Goal: Task Accomplishment & Management: Manage account settings

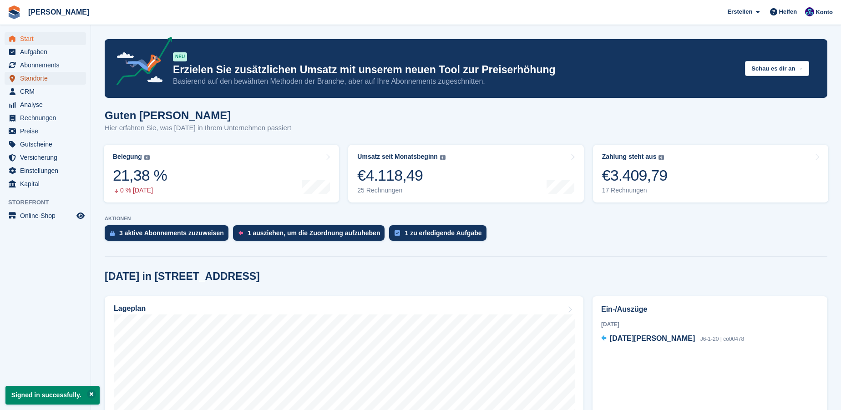
click at [36, 75] on span "Standorte" at bounding box center [47, 78] width 55 height 13
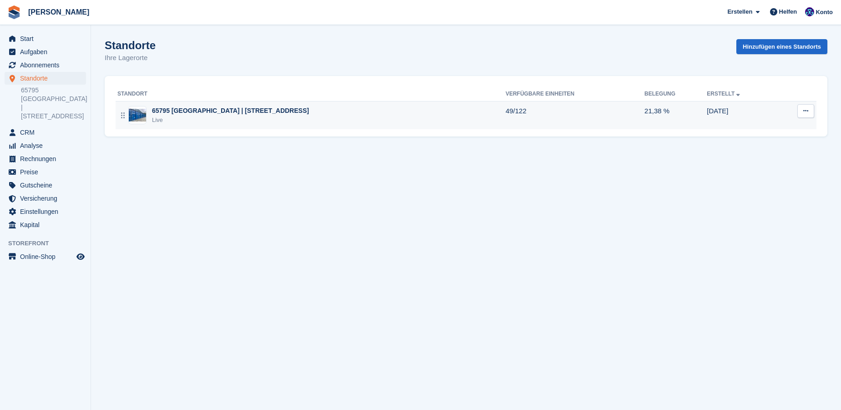
click at [198, 116] on div "Live" at bounding box center [230, 120] width 157 height 9
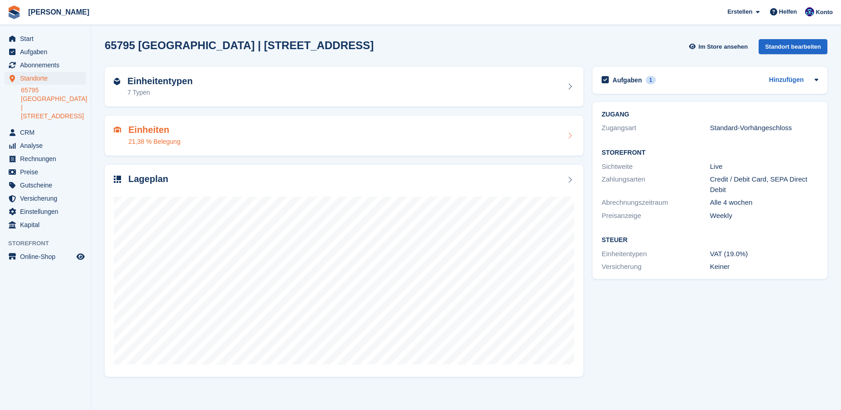
click at [160, 138] on div "21,38 % Belegung" at bounding box center [154, 142] width 52 height 10
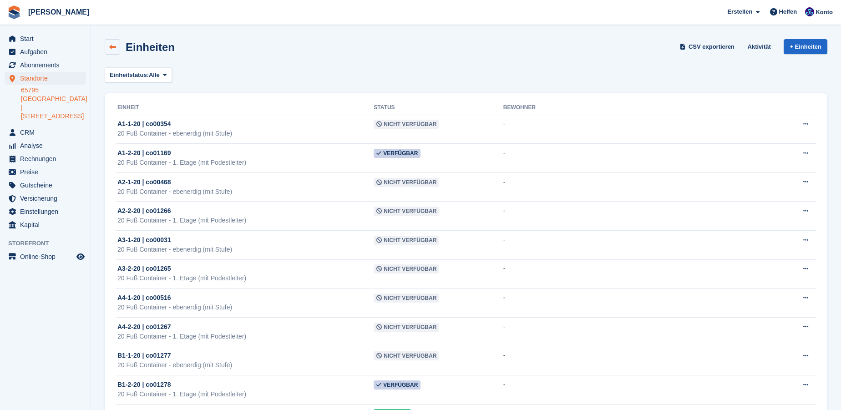
click at [115, 50] on icon at bounding box center [112, 47] width 7 height 7
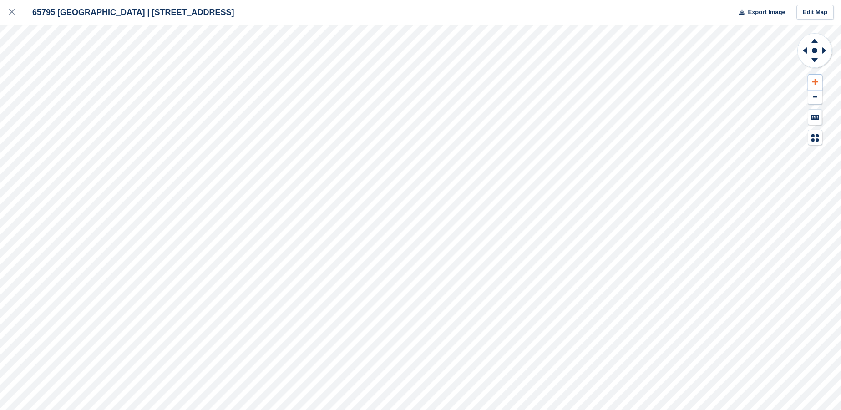
click at [816, 82] on icon at bounding box center [814, 81] width 5 height 5
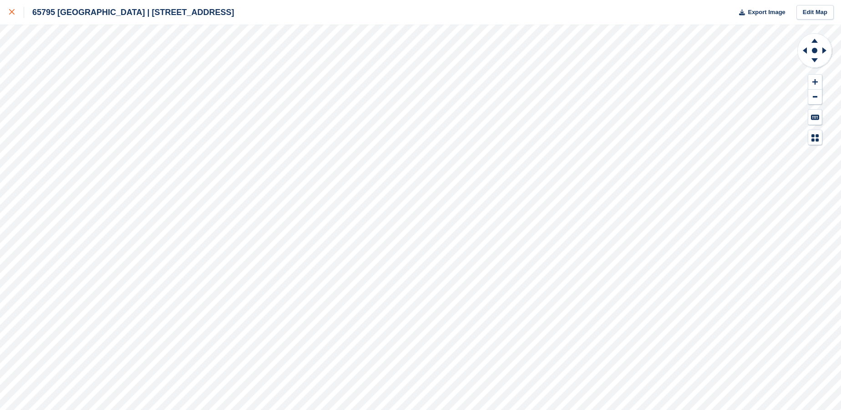
click at [13, 12] on icon at bounding box center [11, 11] width 5 height 5
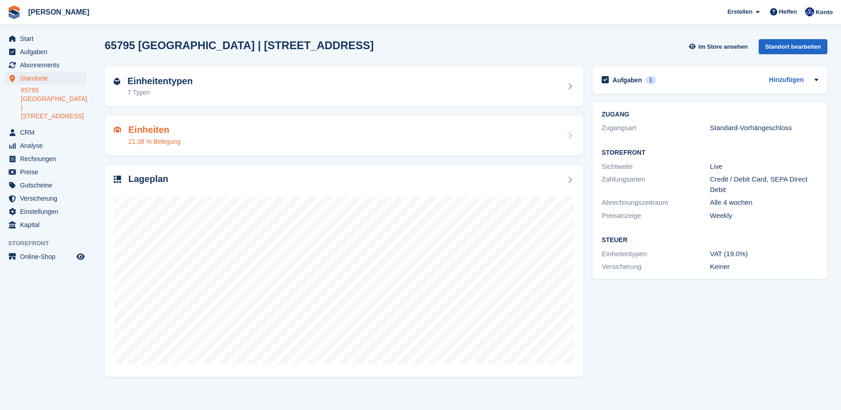
click at [141, 145] on div "21,38 % Belegung" at bounding box center [154, 142] width 52 height 10
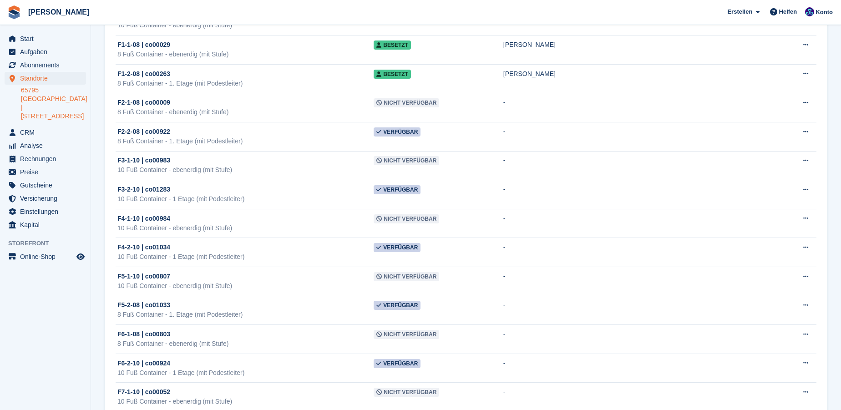
scroll to position [1448, 0]
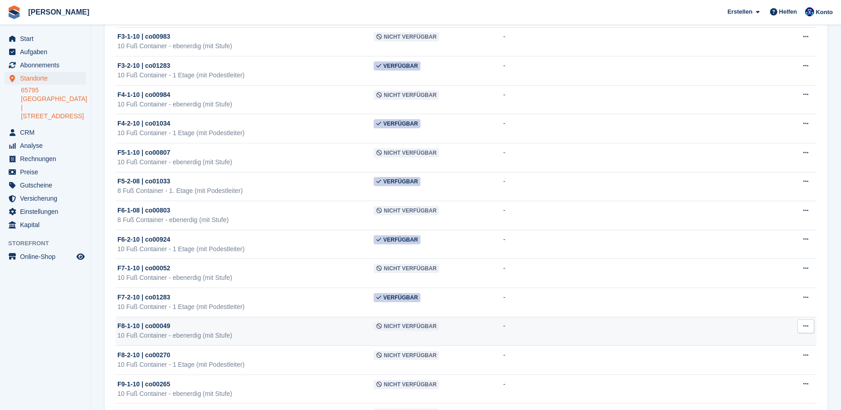
click at [264, 321] on div "F8-1-10 | co00049" at bounding box center [245, 326] width 256 height 10
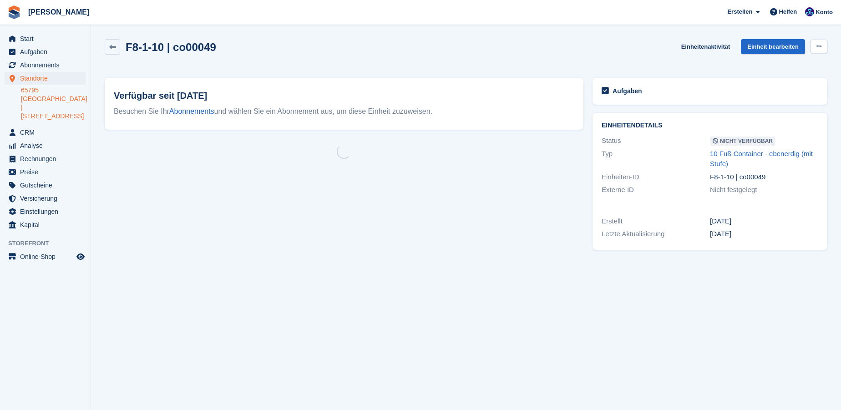
click at [817, 48] on icon at bounding box center [818, 46] width 5 height 6
click at [778, 63] on p "Verfügbar machen" at bounding box center [783, 64] width 79 height 12
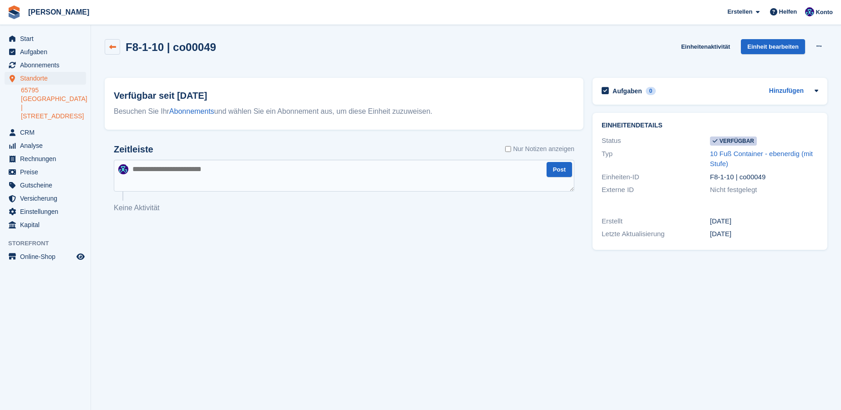
click at [113, 46] on icon at bounding box center [112, 47] width 7 height 7
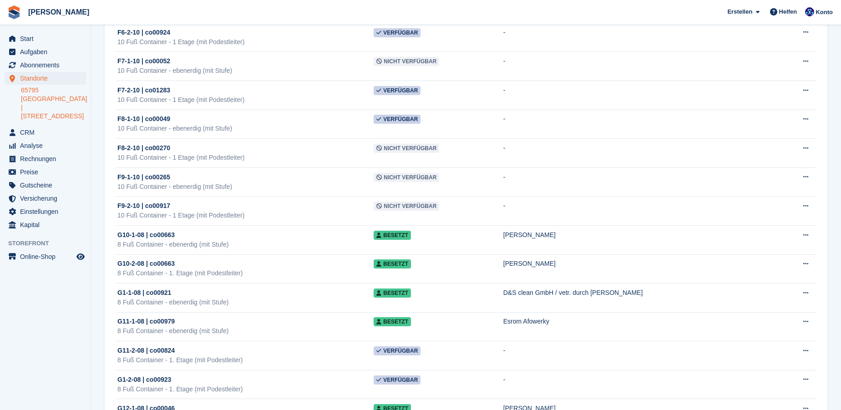
scroll to position [1696, 0]
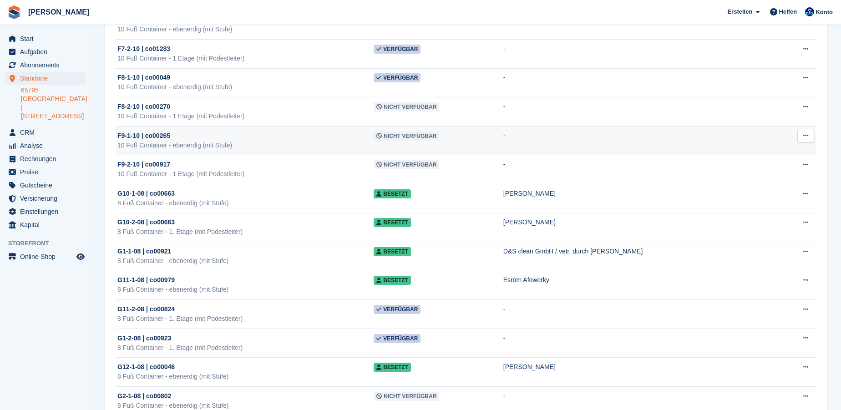
click at [410, 132] on span "Nicht verfügbar" at bounding box center [407, 136] width 66 height 9
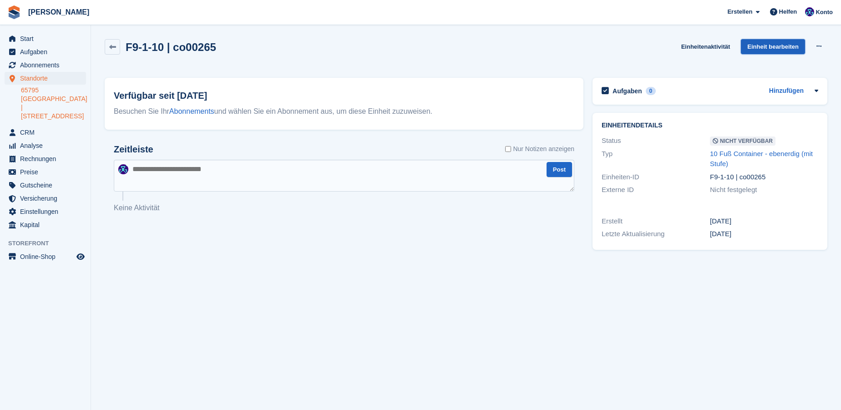
click at [779, 43] on link "Einheit bearbeiten" at bounding box center [773, 46] width 64 height 15
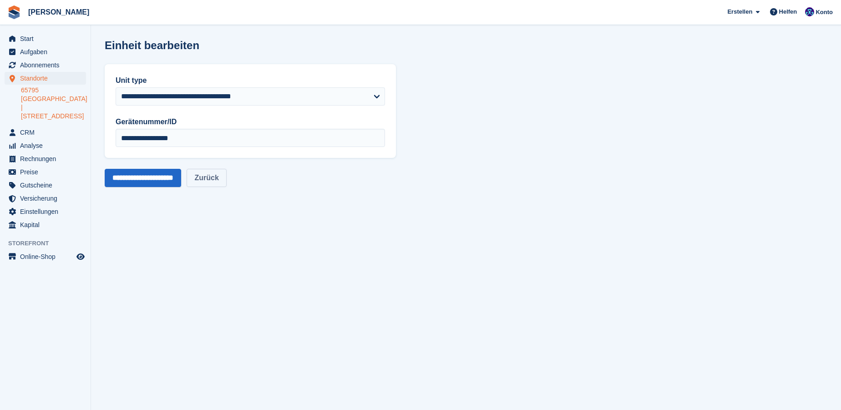
click at [221, 177] on link "Zurück" at bounding box center [207, 178] width 40 height 18
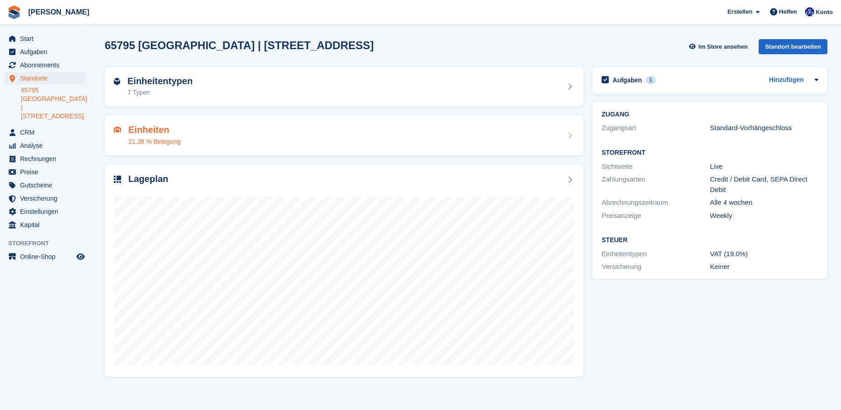
click at [163, 132] on h2 "Einheiten" at bounding box center [154, 130] width 52 height 10
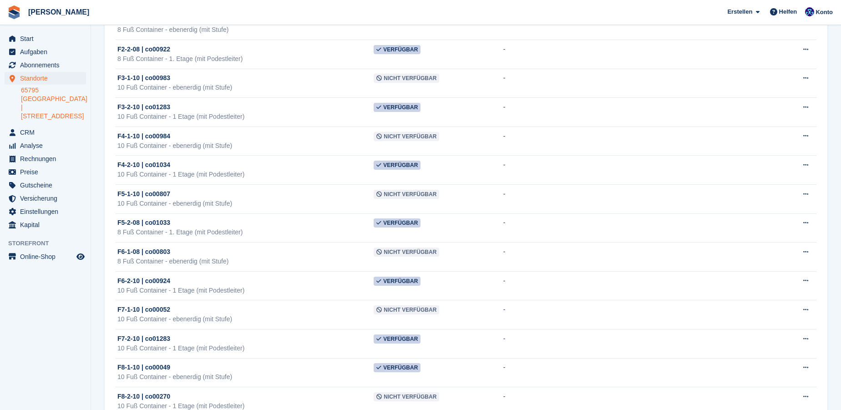
scroll to position [1530, 0]
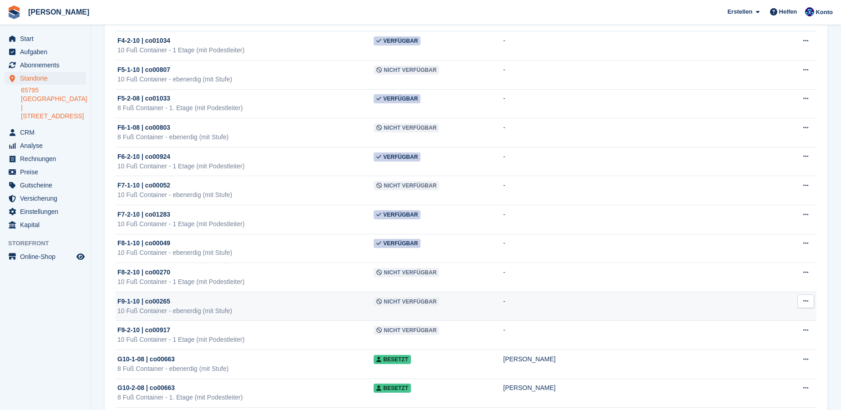
click at [803, 298] on icon at bounding box center [805, 301] width 5 height 6
click at [620, 299] on td "-" at bounding box center [640, 306] width 275 height 29
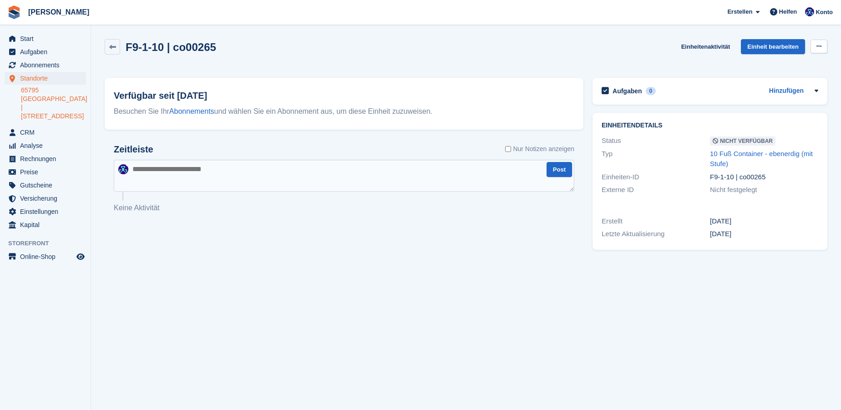
click at [820, 46] on icon at bounding box center [818, 46] width 5 height 6
click at [800, 63] on p "Verfügbar machen" at bounding box center [783, 64] width 79 height 12
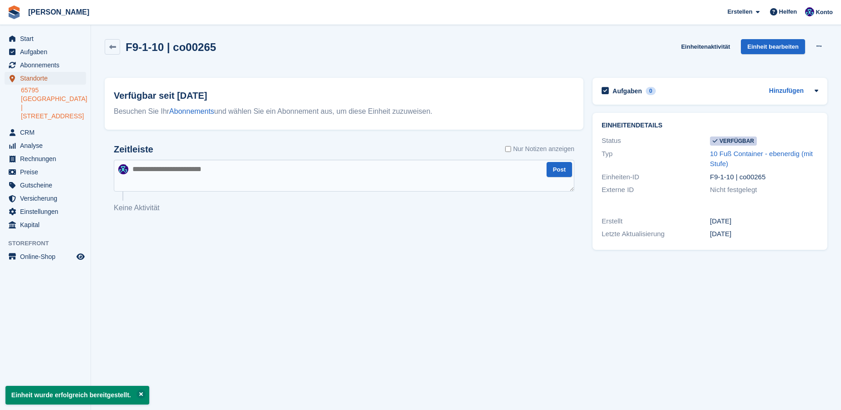
click at [42, 77] on span "Standorte" at bounding box center [47, 78] width 55 height 13
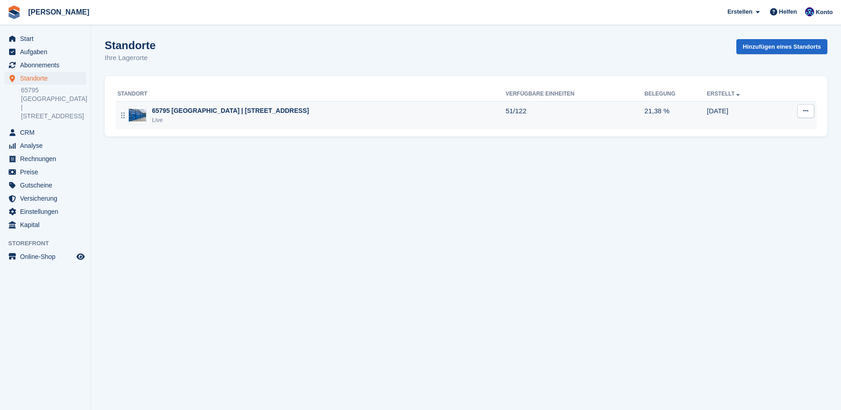
click at [160, 104] on td "65795 Hattersheim | Am Eisernen Steg 16 Live" at bounding box center [311, 115] width 390 height 28
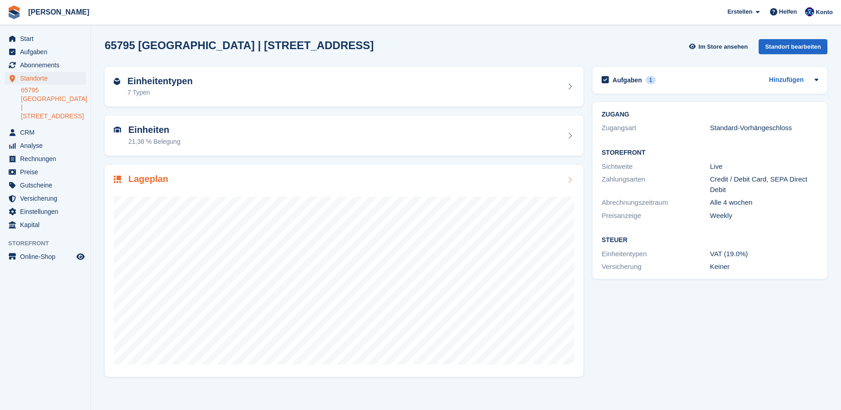
click at [153, 180] on h2 "Lageplan" at bounding box center [148, 179] width 40 height 10
